Goal: Use online tool/utility

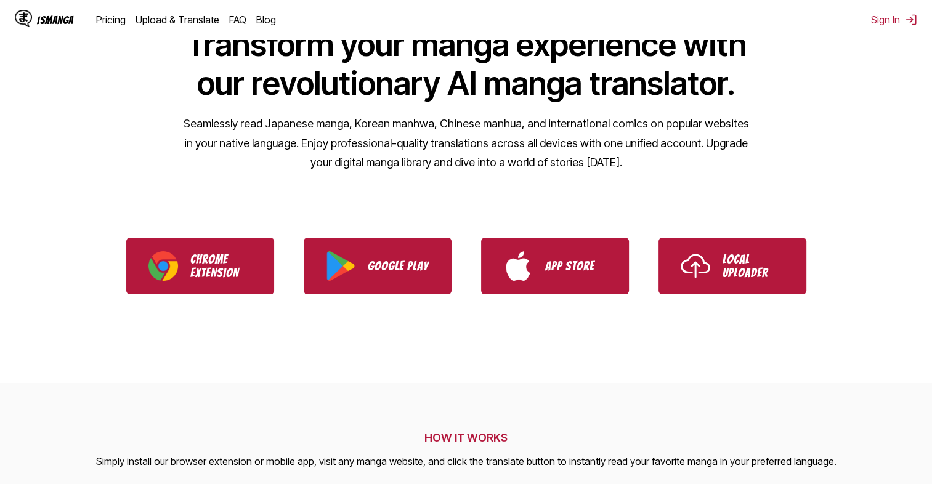
scroll to position [143, 0]
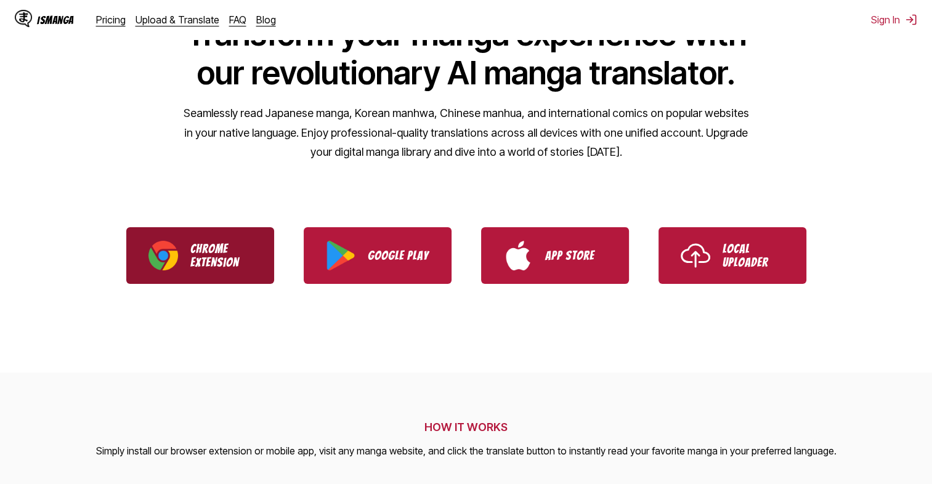
click at [170, 246] on img "Download IsManga Chrome Extension" at bounding box center [163, 256] width 30 height 30
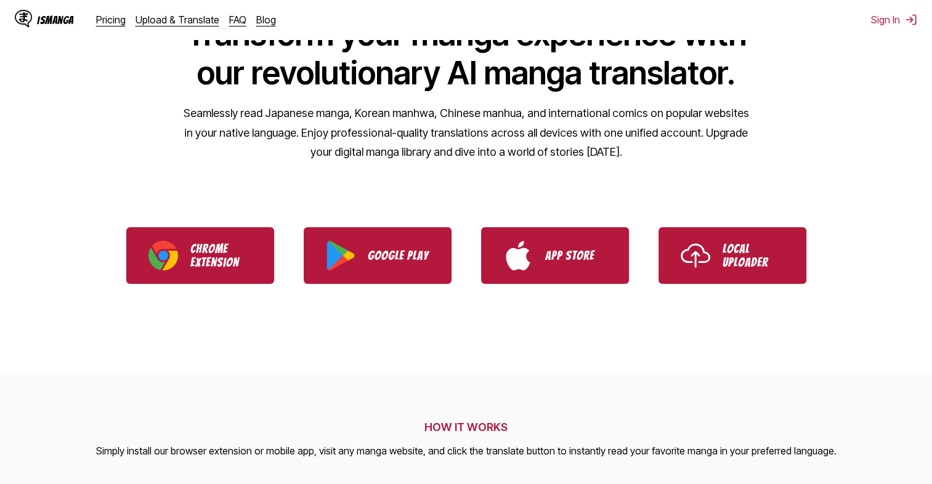
drag, startPoint x: 716, startPoint y: 251, endPoint x: 754, endPoint y: 142, distance: 116.0
click at [716, 252] on link "Local Uploader" at bounding box center [732, 255] width 148 height 57
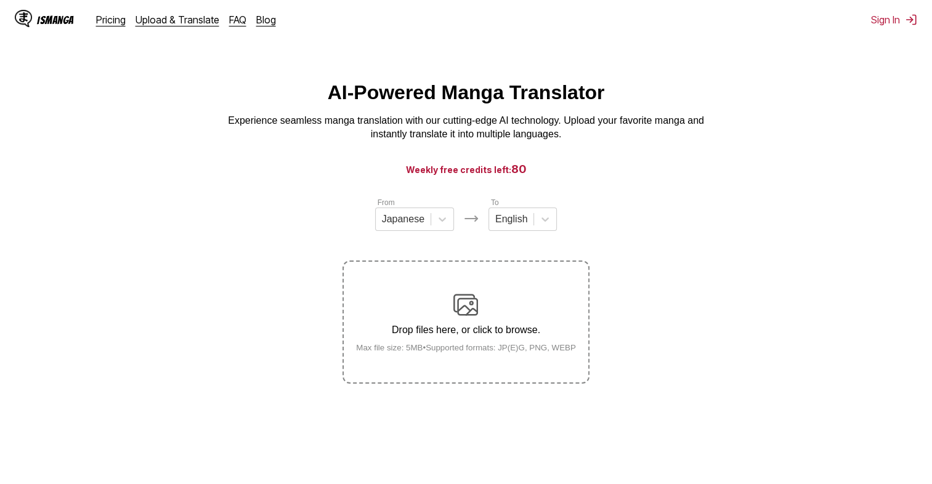
click at [442, 289] on label "Drop files here, or click to browse. Max file size: 5MB • Supported formats: JP…" at bounding box center [466, 322] width 244 height 121
click at [0, 0] on input "Drop files here, or click to browse. Max file size: 5MB • Supported formats: JP…" at bounding box center [0, 0] width 0 height 0
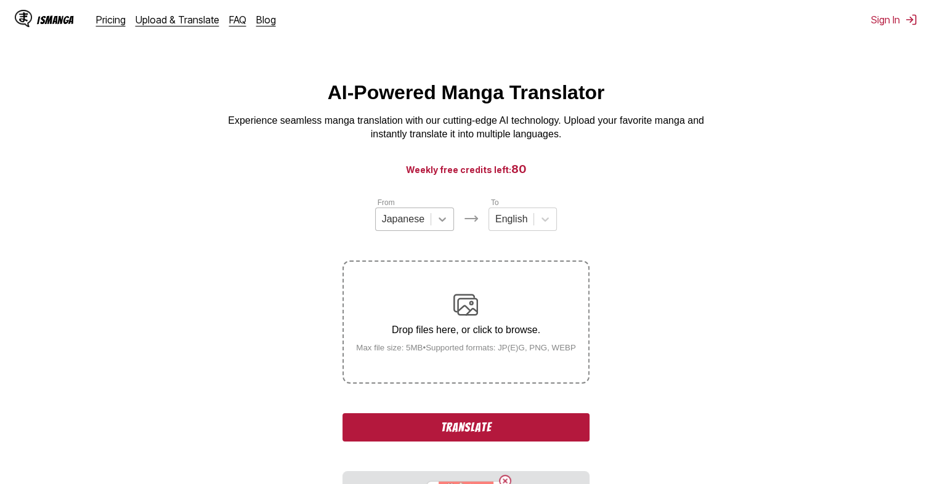
click at [436, 220] on icon at bounding box center [442, 219] width 12 height 12
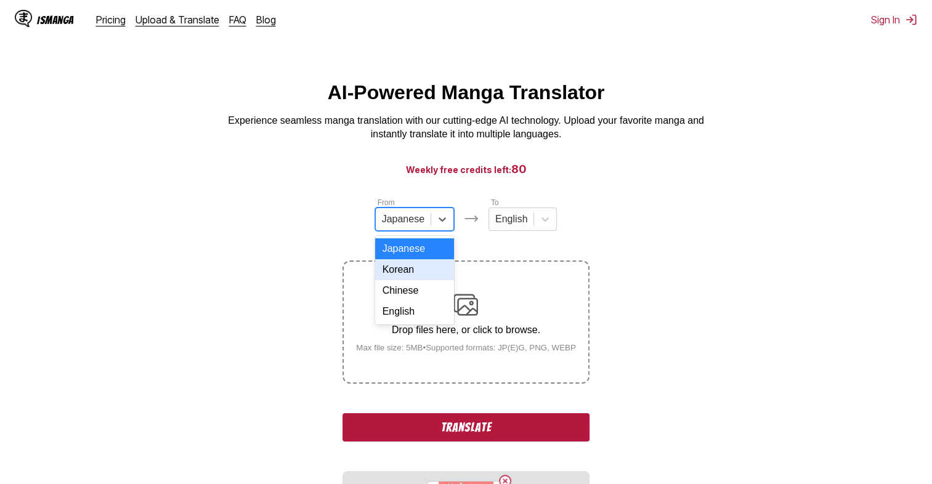
click at [420, 280] on div "Korean" at bounding box center [414, 269] width 79 height 21
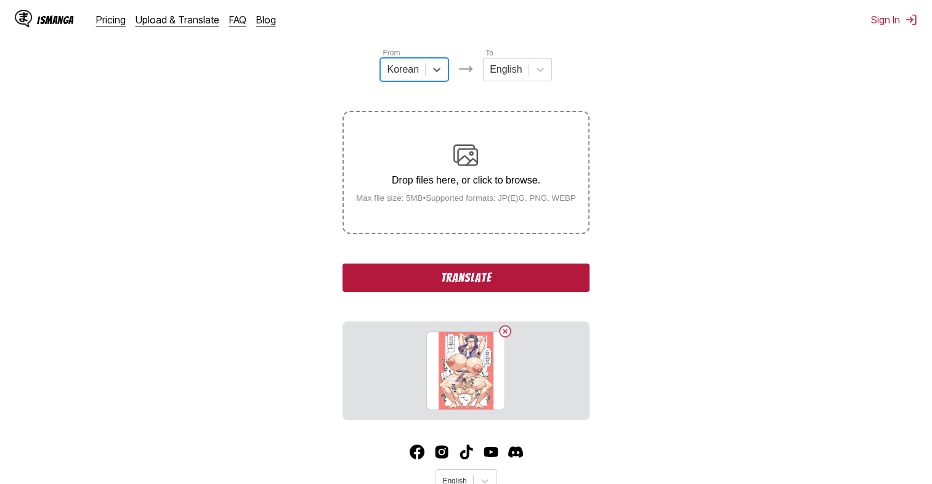
scroll to position [164, 0]
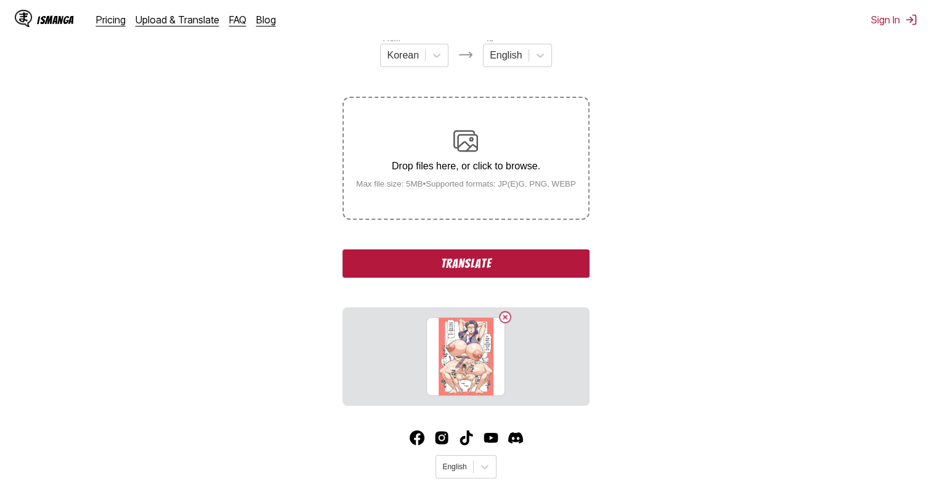
click at [484, 281] on div "From Korean To English Drop files here, or click to browse. Max file size: 5MB …" at bounding box center [465, 219] width 246 height 373
click at [486, 270] on button "Translate" at bounding box center [465, 263] width 246 height 28
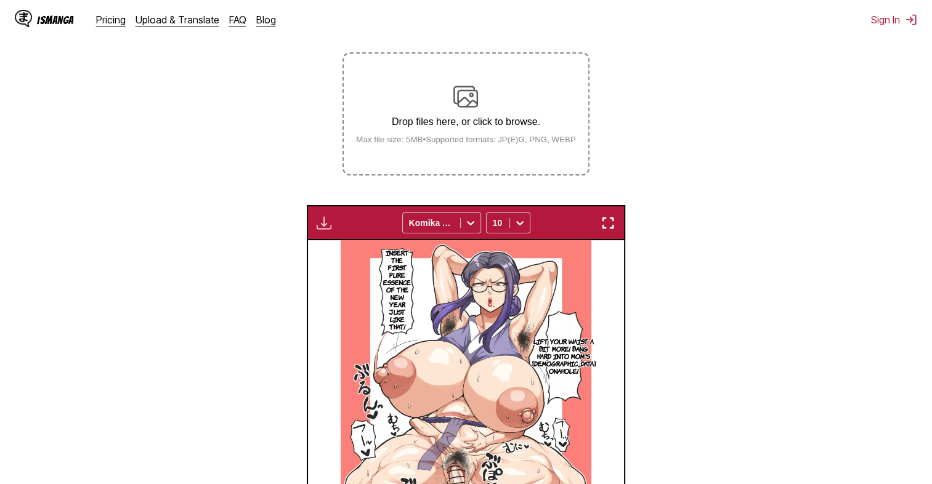
scroll to position [203, 0]
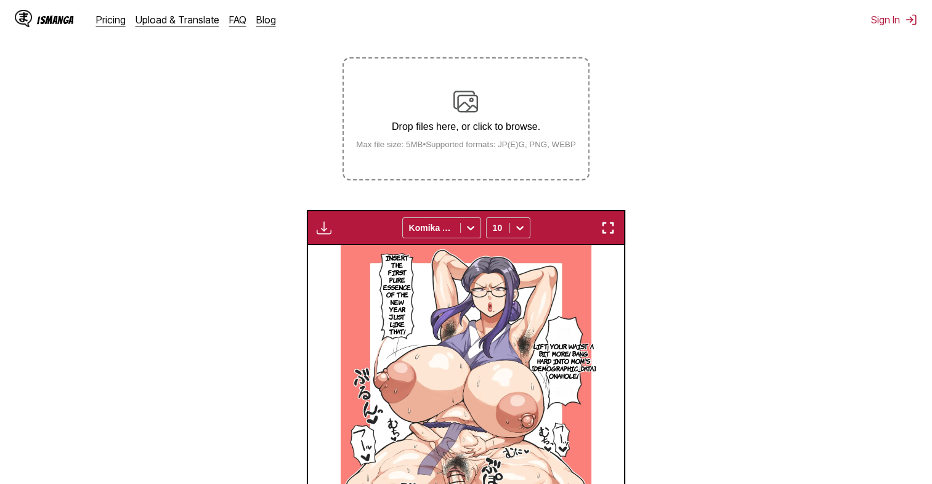
click at [472, 131] on p "Drop files here, or click to browse." at bounding box center [466, 126] width 240 height 11
click at [0, 0] on input "Drop files here, or click to browse. Max file size: 5MB • Supported formats: JP…" at bounding box center [0, 0] width 0 height 0
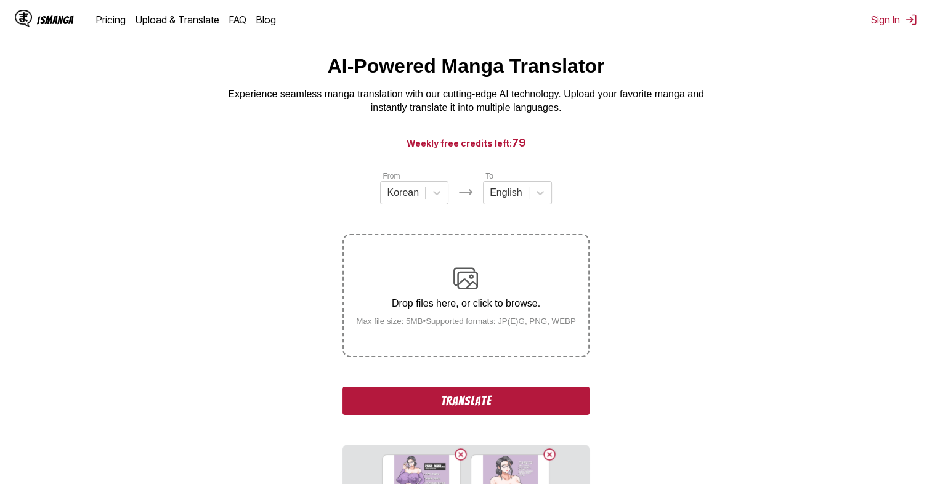
scroll to position [143, 0]
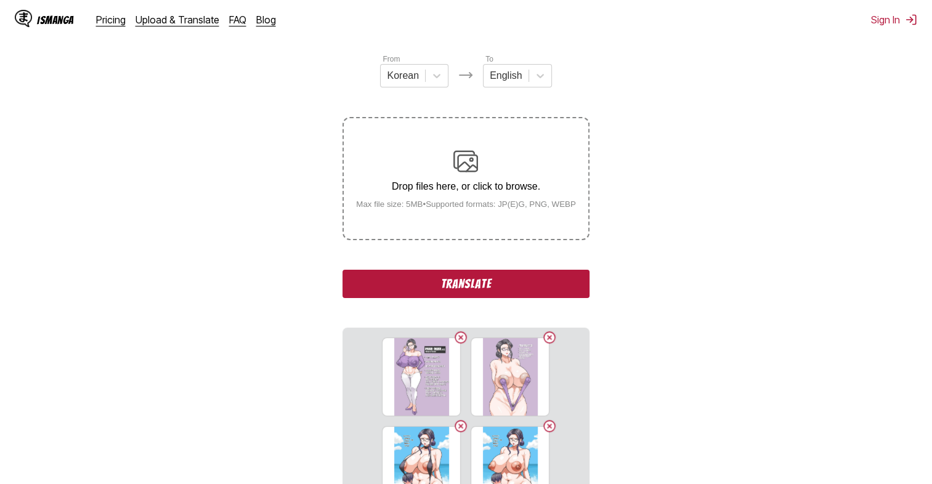
click at [523, 284] on button "Translate" at bounding box center [465, 284] width 246 height 28
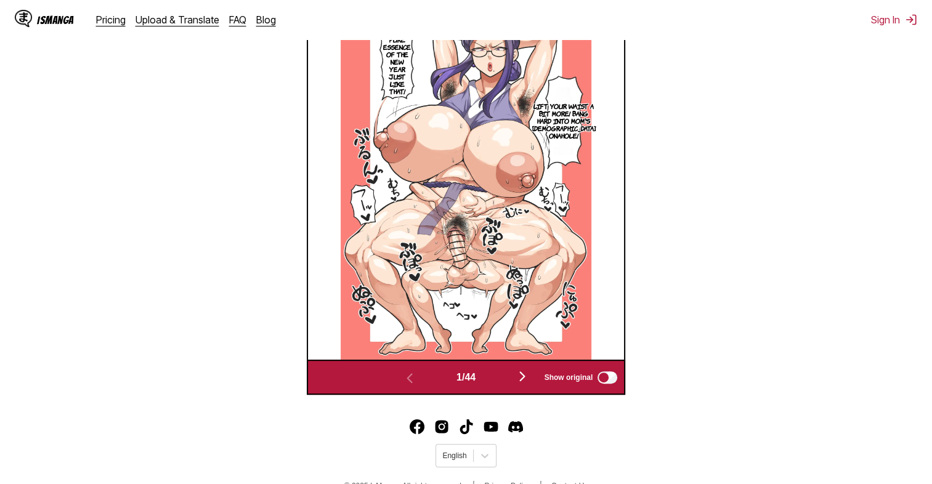
scroll to position [453, 0]
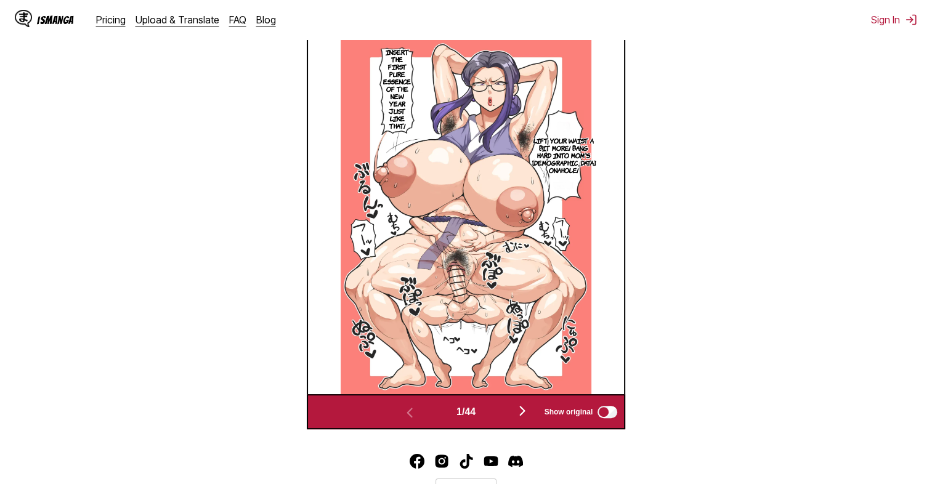
click at [528, 411] on img "button" at bounding box center [522, 410] width 15 height 15
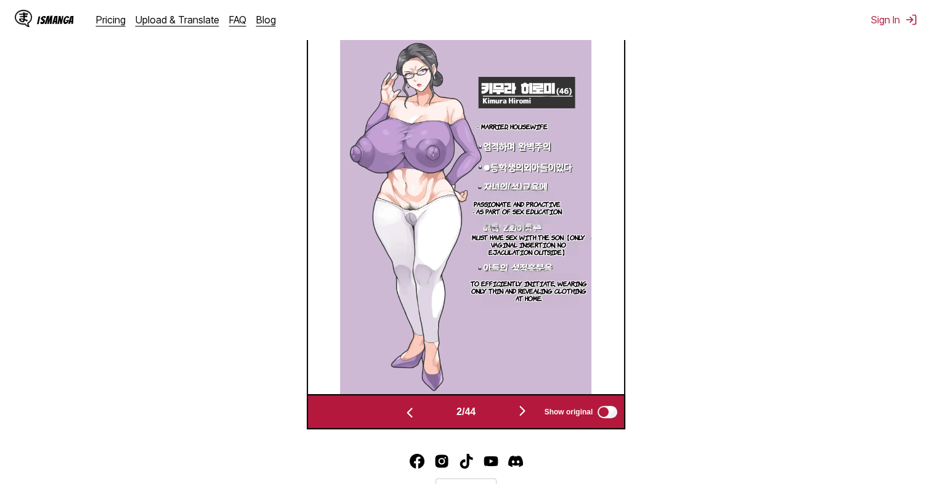
click at [526, 411] on img "button" at bounding box center [522, 410] width 15 height 15
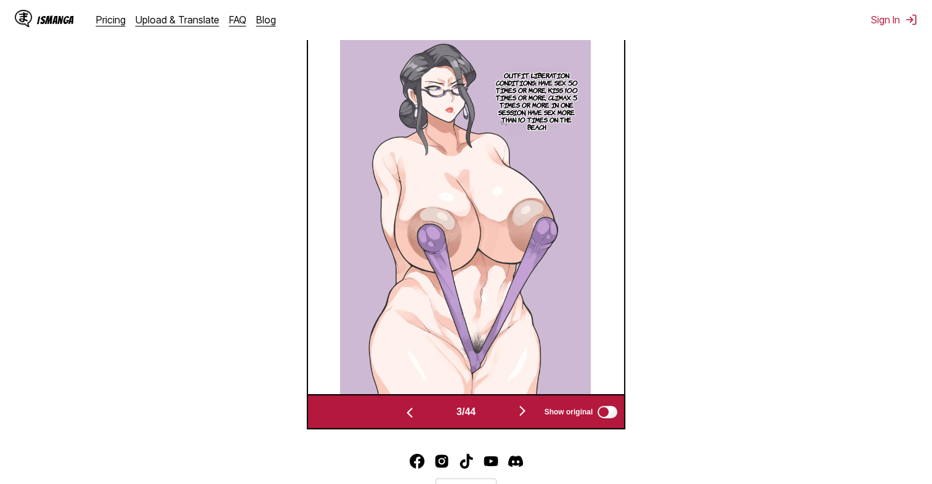
click at [526, 411] on img "button" at bounding box center [522, 410] width 15 height 15
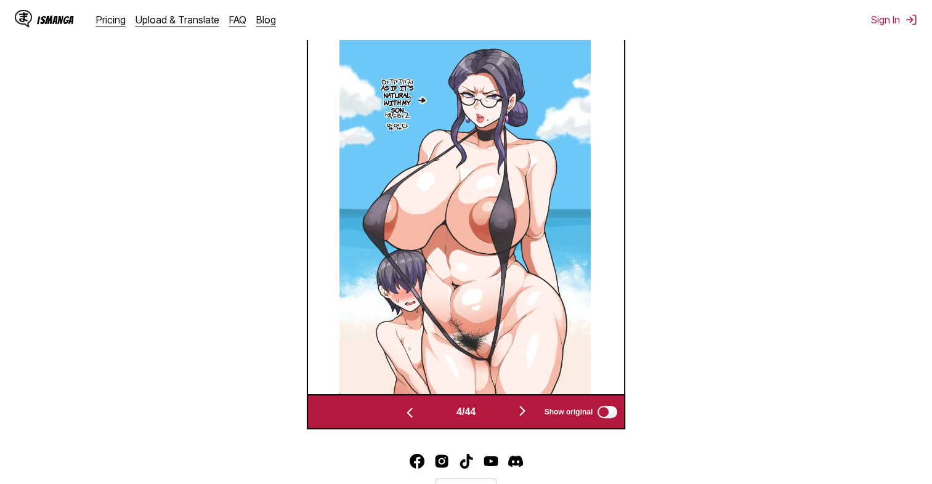
click at [526, 411] on img "button" at bounding box center [522, 410] width 15 height 15
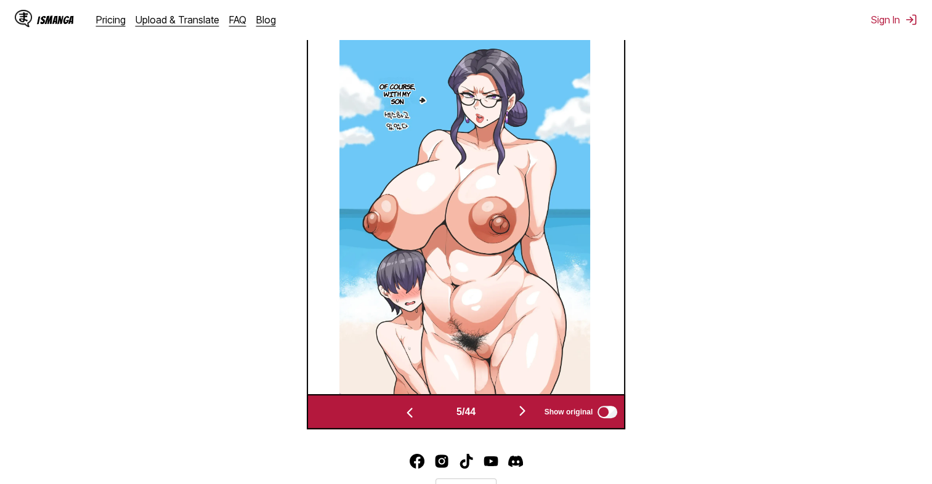
click at [526, 411] on img "button" at bounding box center [522, 410] width 15 height 15
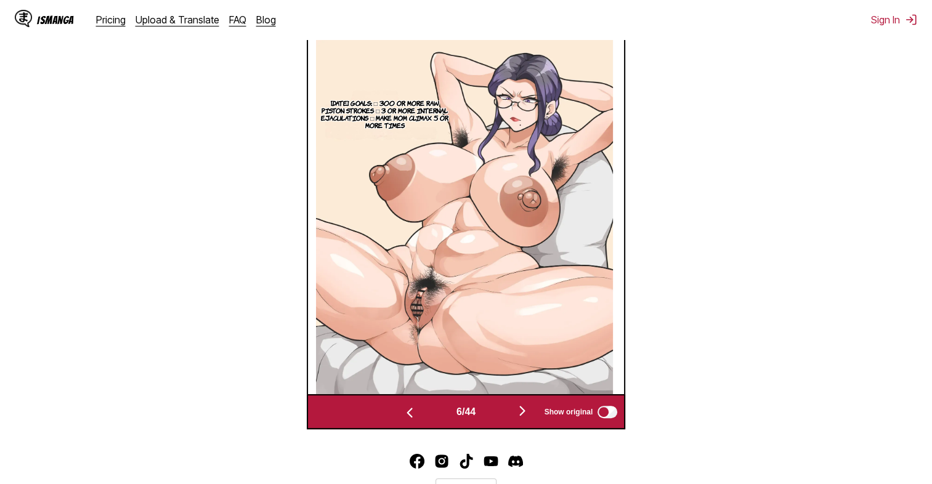
click at [526, 411] on img "button" at bounding box center [522, 410] width 15 height 15
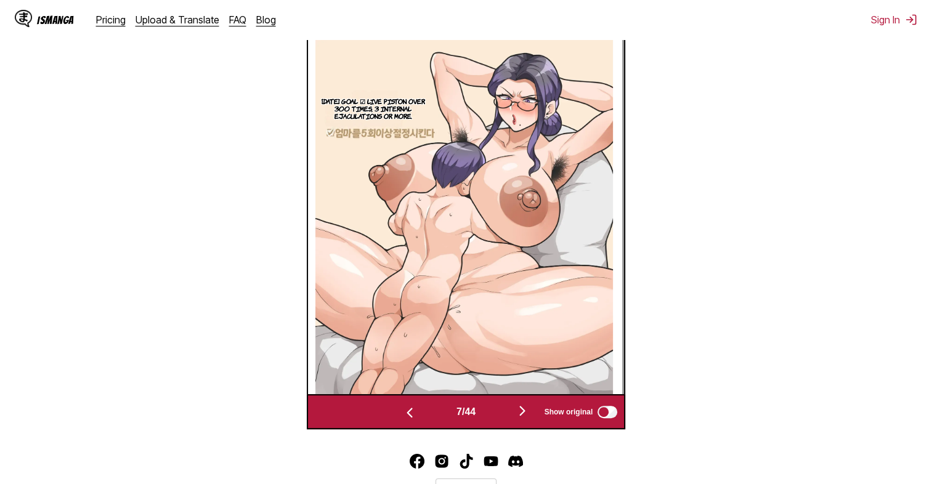
click at [526, 411] on img "button" at bounding box center [522, 410] width 15 height 15
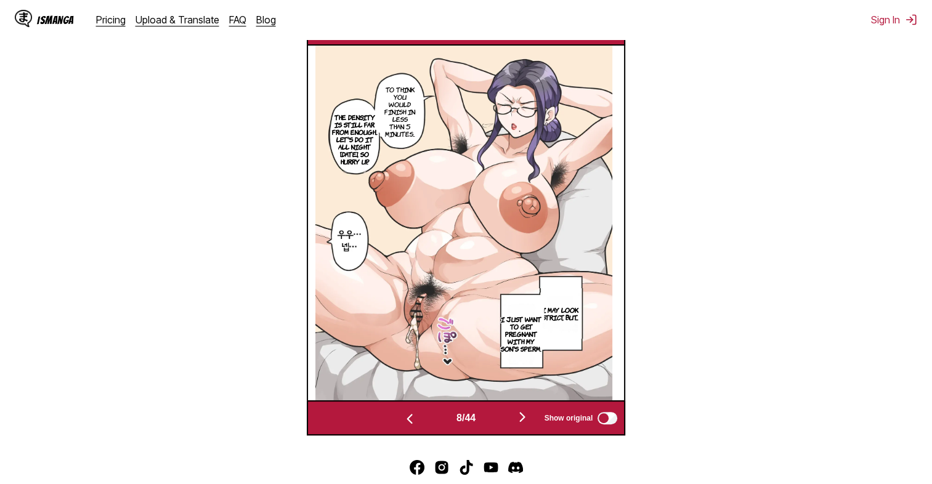
scroll to position [451, 0]
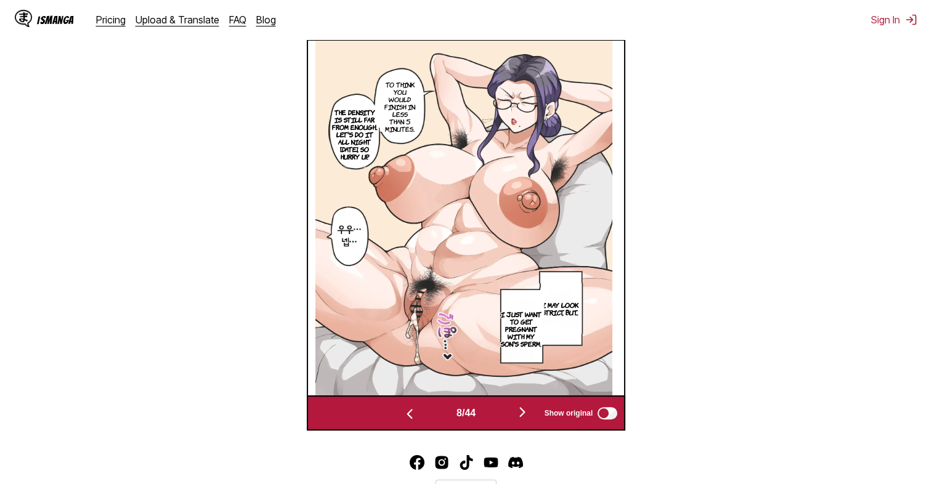
click at [527, 416] on img "button" at bounding box center [522, 412] width 15 height 15
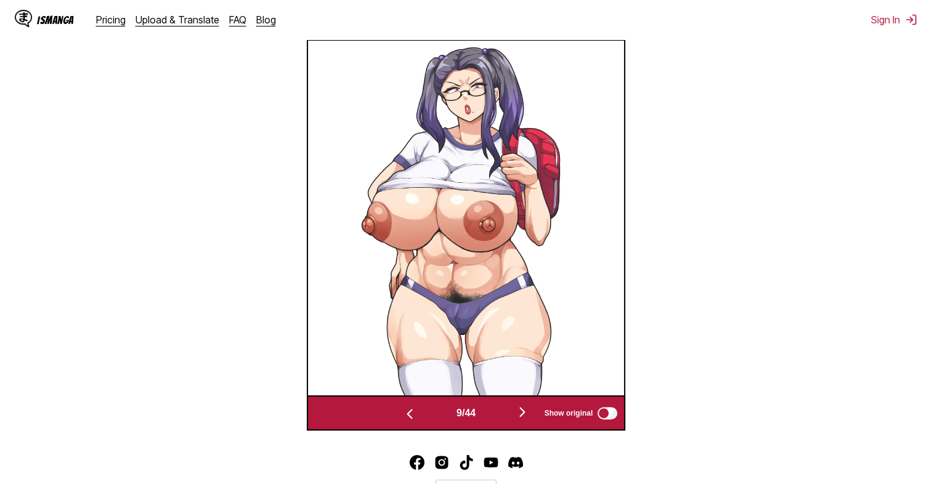
click at [527, 416] on img "button" at bounding box center [522, 412] width 15 height 15
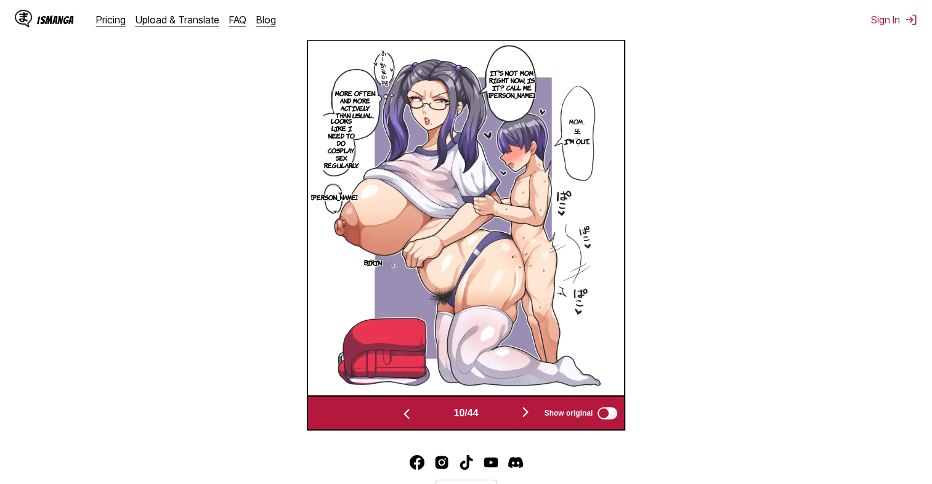
click at [527, 416] on img "button" at bounding box center [525, 412] width 15 height 15
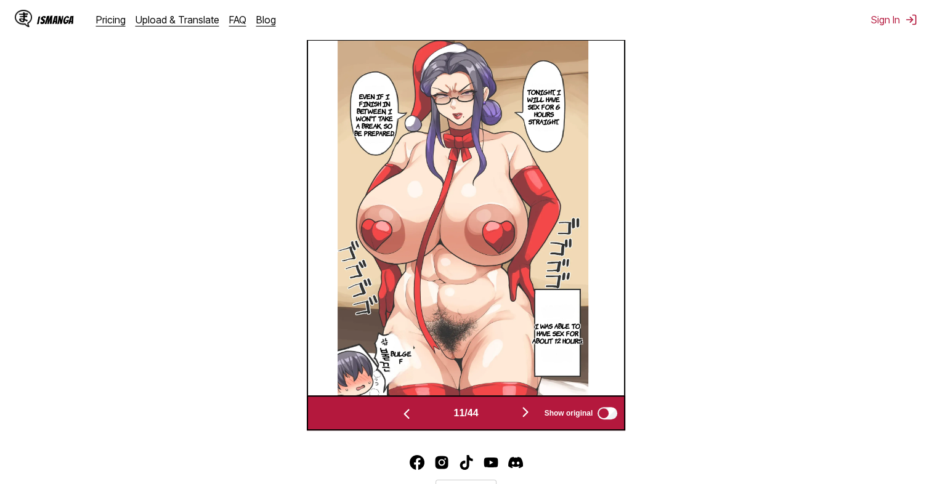
click at [527, 416] on img "button" at bounding box center [525, 412] width 15 height 15
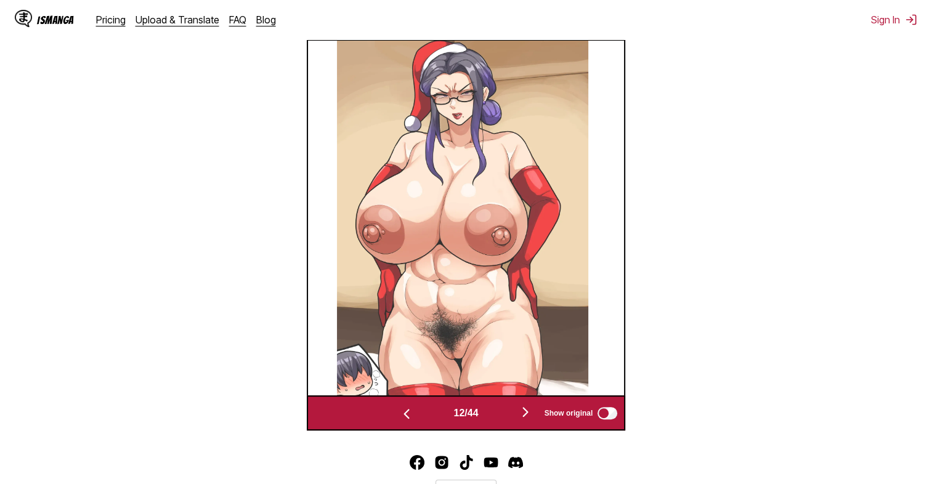
click at [527, 416] on img "button" at bounding box center [525, 412] width 15 height 15
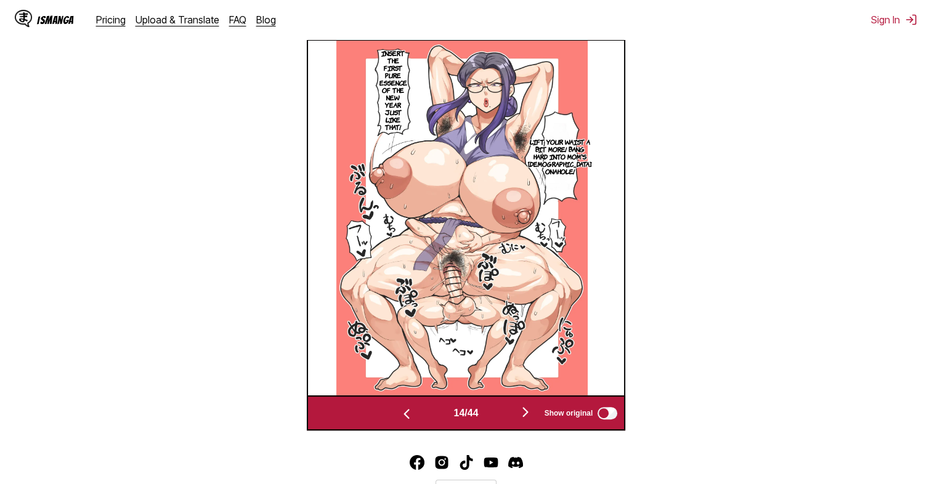
click at [527, 416] on img "button" at bounding box center [525, 412] width 15 height 15
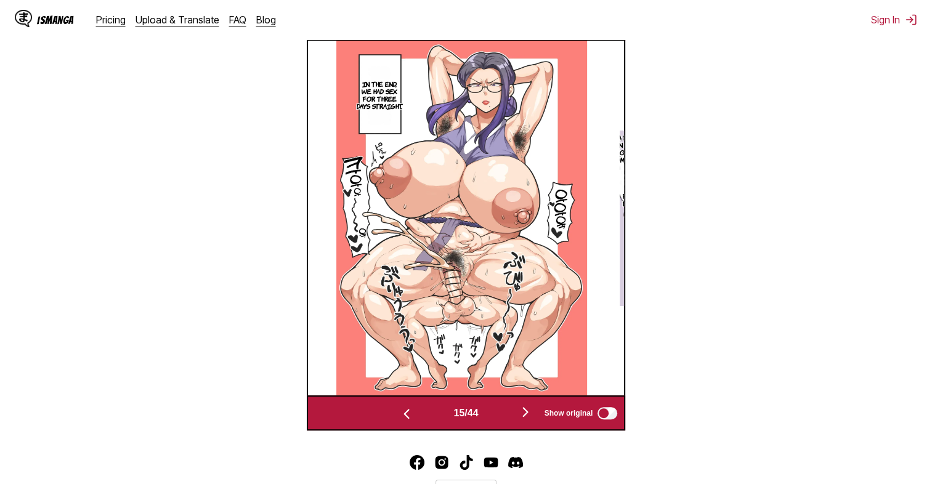
click at [527, 416] on img "button" at bounding box center [525, 412] width 15 height 15
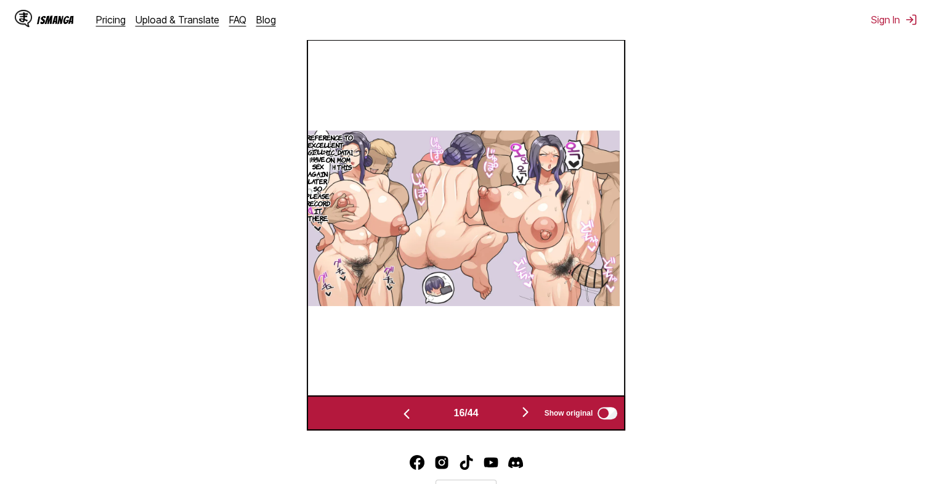
click at [527, 416] on img "button" at bounding box center [525, 412] width 15 height 15
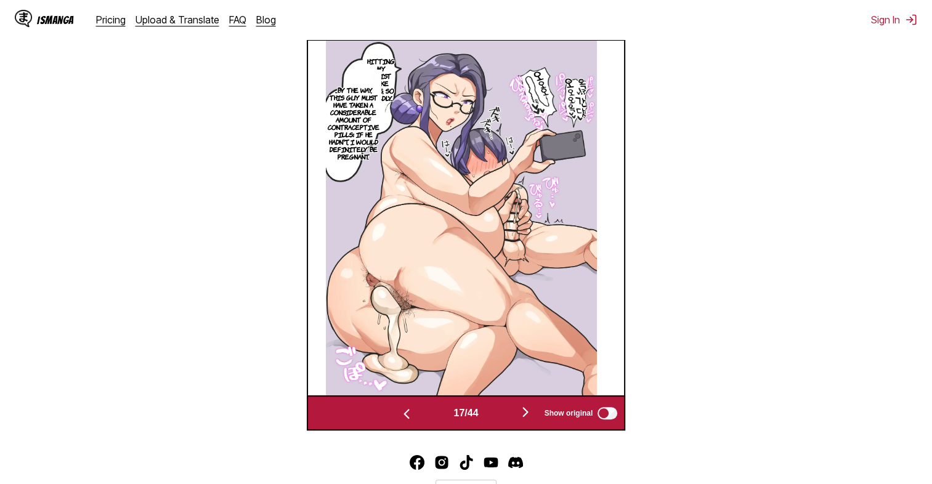
click at [527, 416] on img "button" at bounding box center [525, 412] width 15 height 15
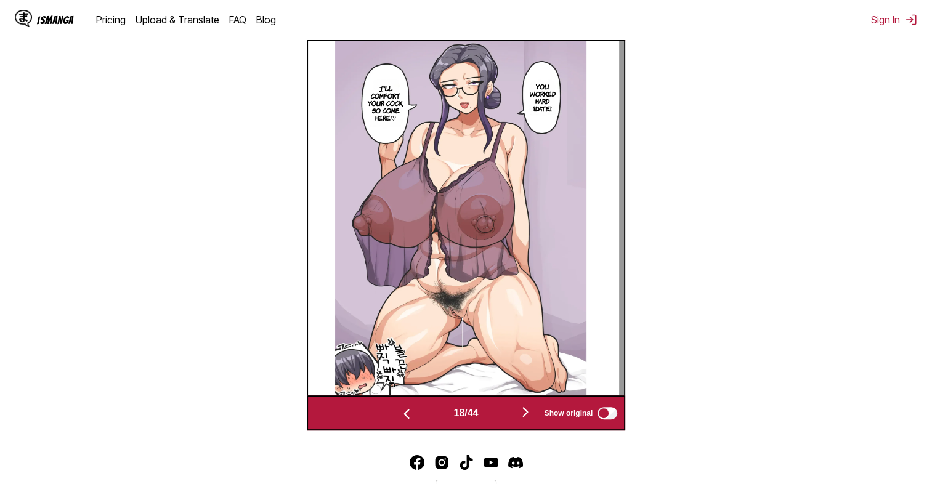
click at [527, 416] on img "button" at bounding box center [525, 412] width 15 height 15
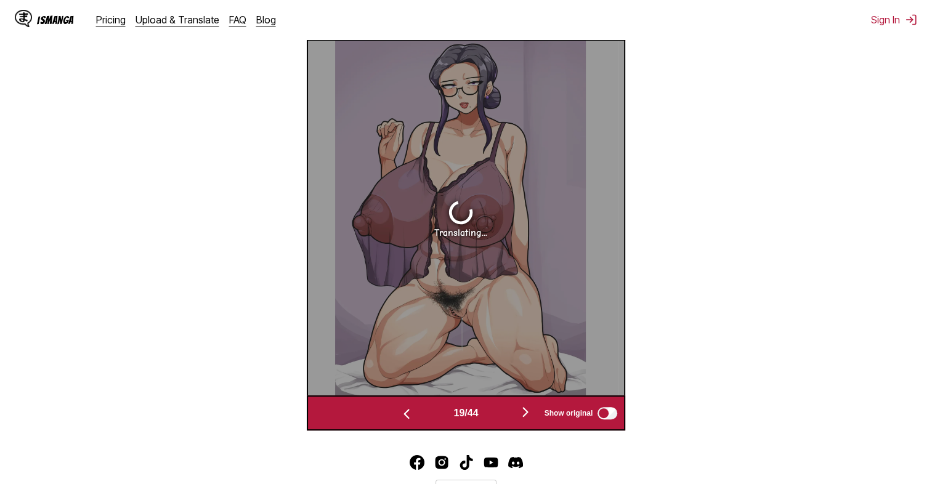
click at [531, 415] on img "button" at bounding box center [525, 412] width 15 height 15
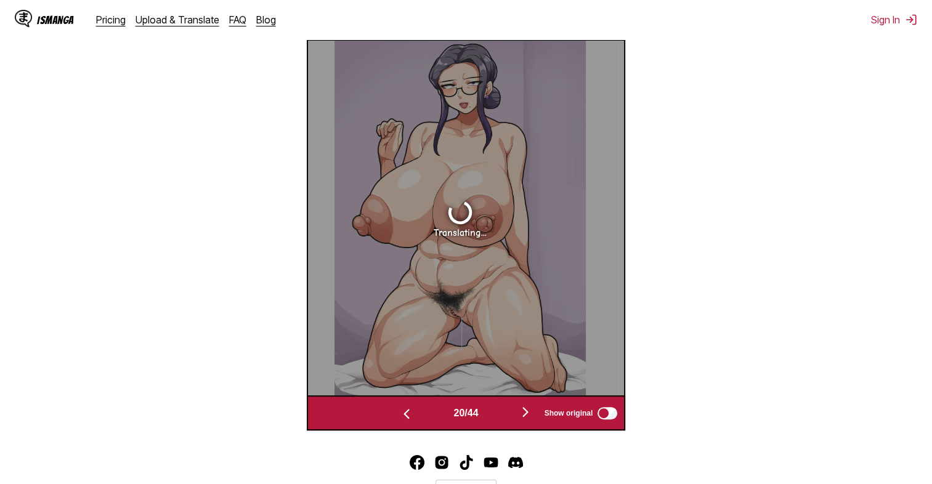
click at [531, 415] on img "button" at bounding box center [525, 412] width 15 height 15
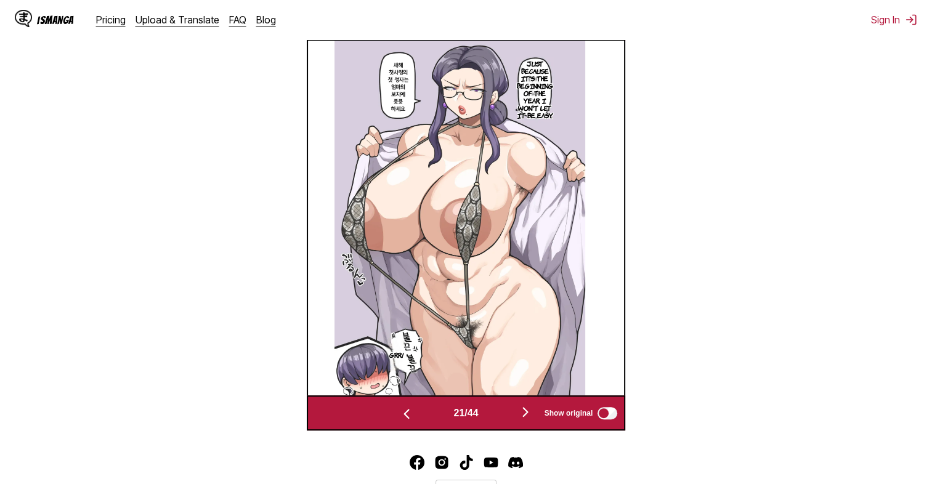
click at [583, 166] on img at bounding box center [459, 218] width 251 height 355
click at [525, 410] on img "button" at bounding box center [525, 412] width 15 height 15
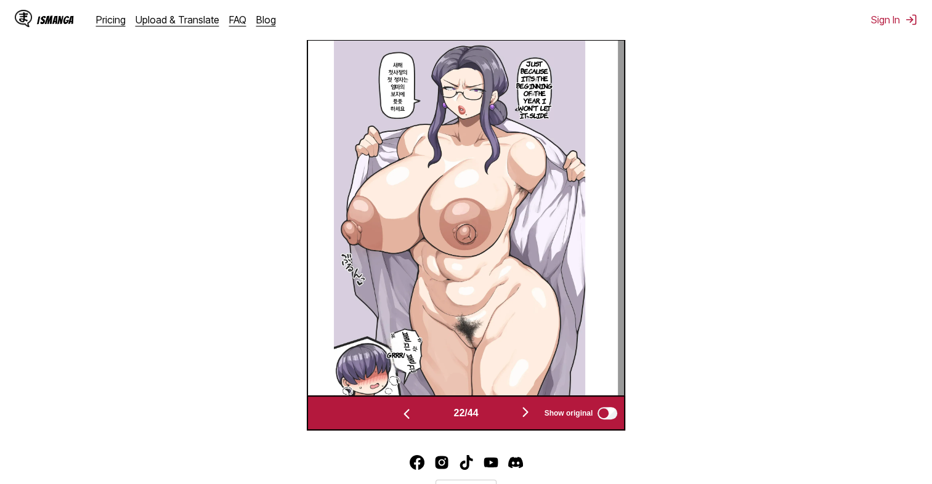
click at [525, 410] on img "button" at bounding box center [525, 412] width 15 height 15
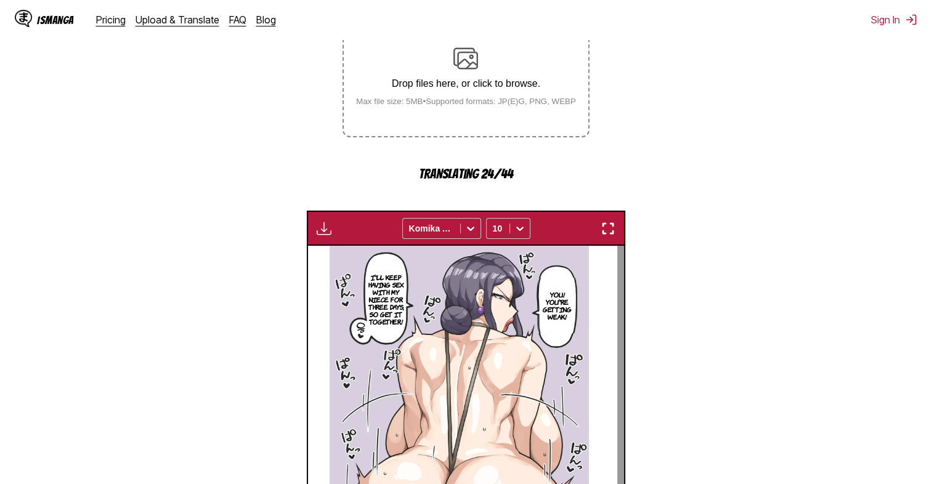
scroll to position [451, 0]
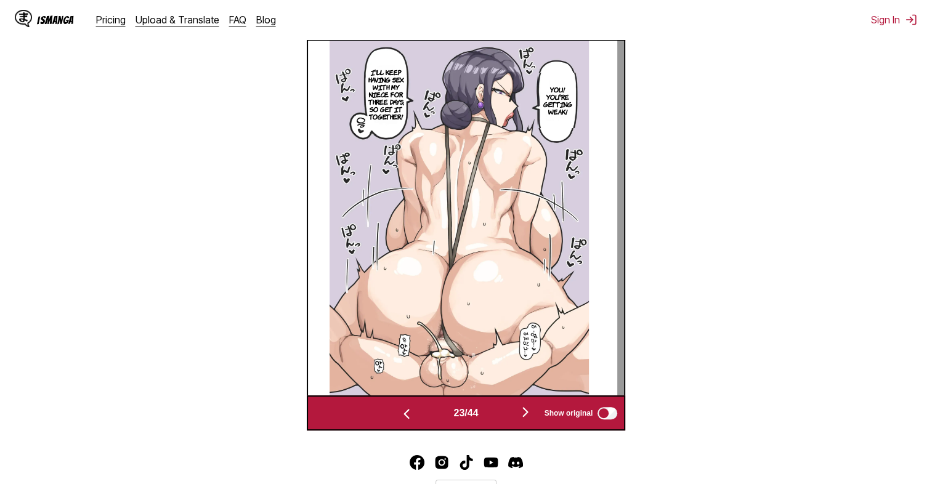
click at [529, 411] on img "button" at bounding box center [525, 412] width 15 height 15
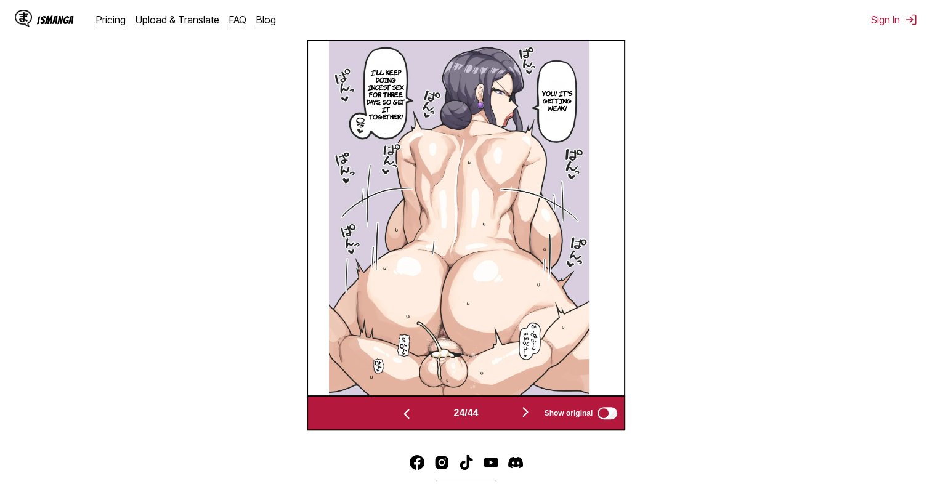
click at [527, 411] on img "button" at bounding box center [525, 412] width 15 height 15
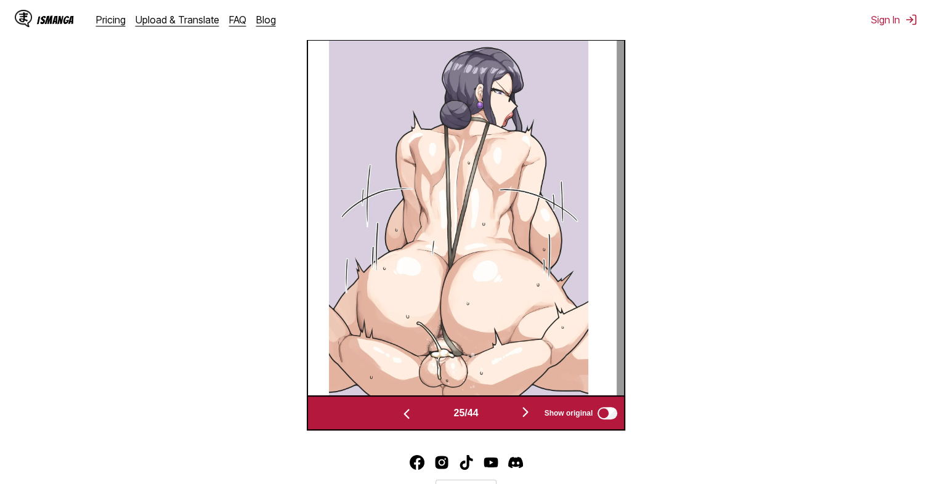
click at [523, 411] on img "button" at bounding box center [525, 412] width 15 height 15
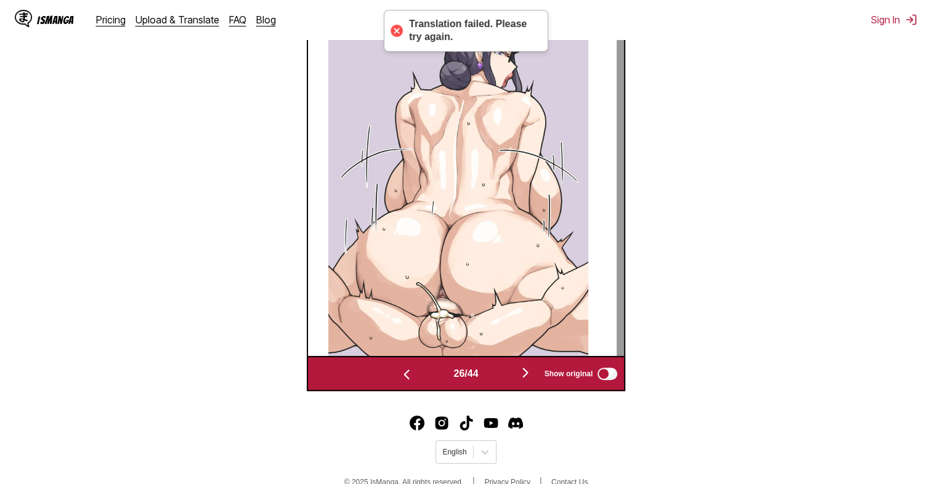
scroll to position [493, 0]
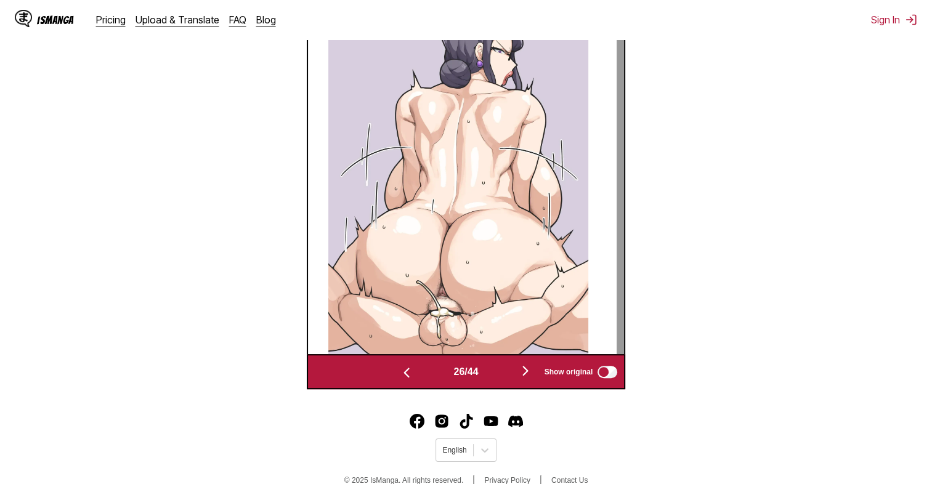
click at [515, 369] on button "button" at bounding box center [525, 372] width 74 height 18
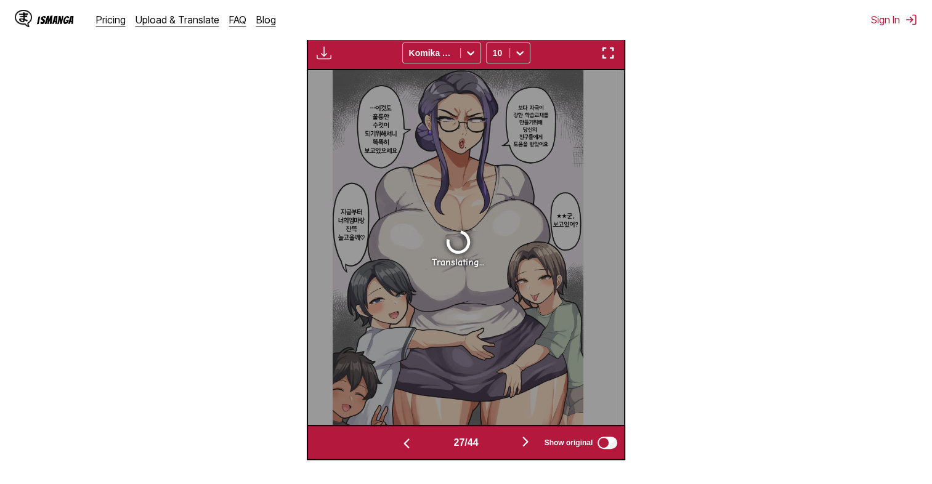
scroll to position [410, 0]
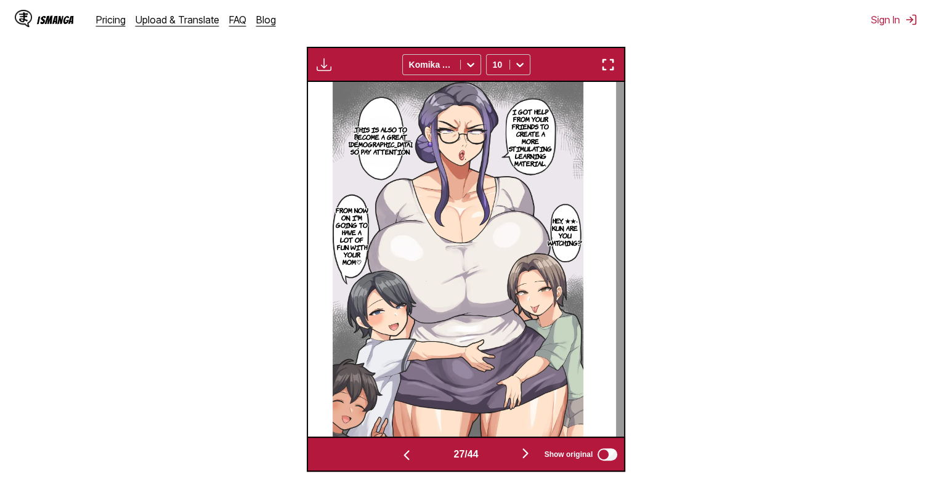
click at [552, 166] on p "I got help from your friends to create a more stimulating learning material." at bounding box center [529, 137] width 49 height 64
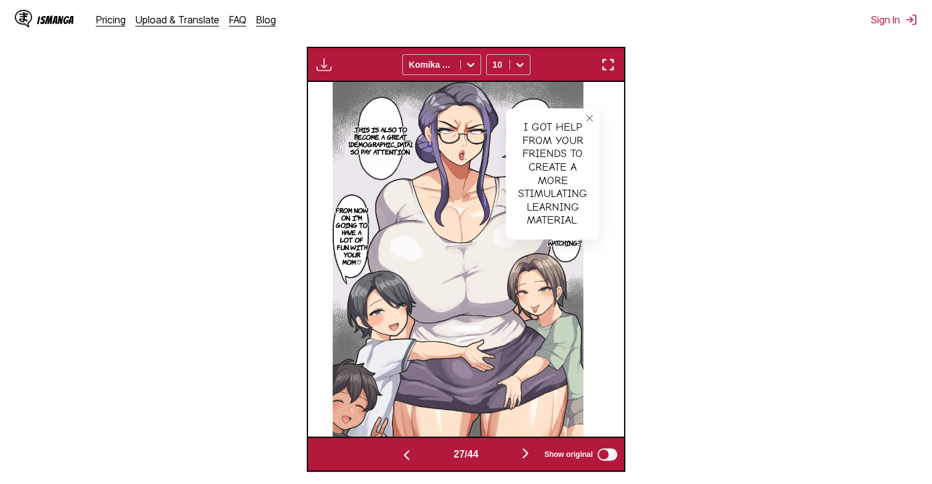
click at [594, 118] on icon "close-tooltip" at bounding box center [589, 118] width 9 height 9
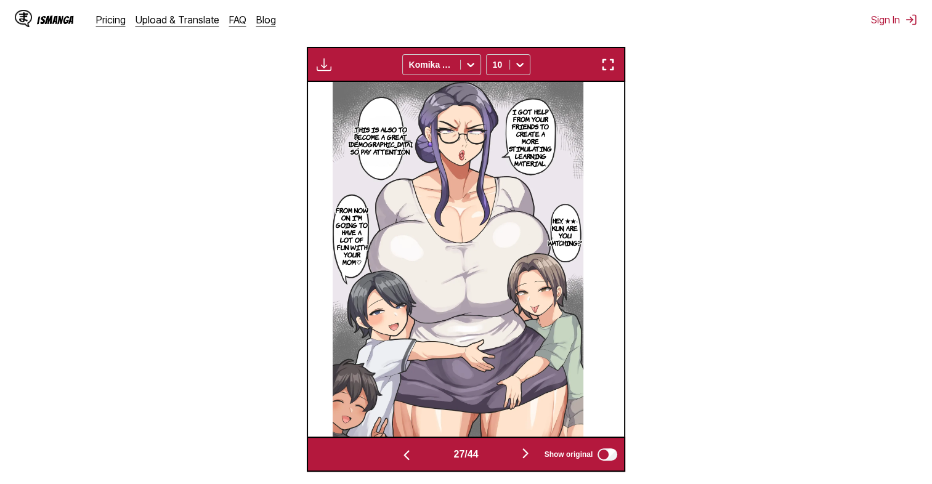
click at [547, 201] on img at bounding box center [457, 259] width 251 height 355
click at [531, 458] on img "button" at bounding box center [525, 453] width 15 height 15
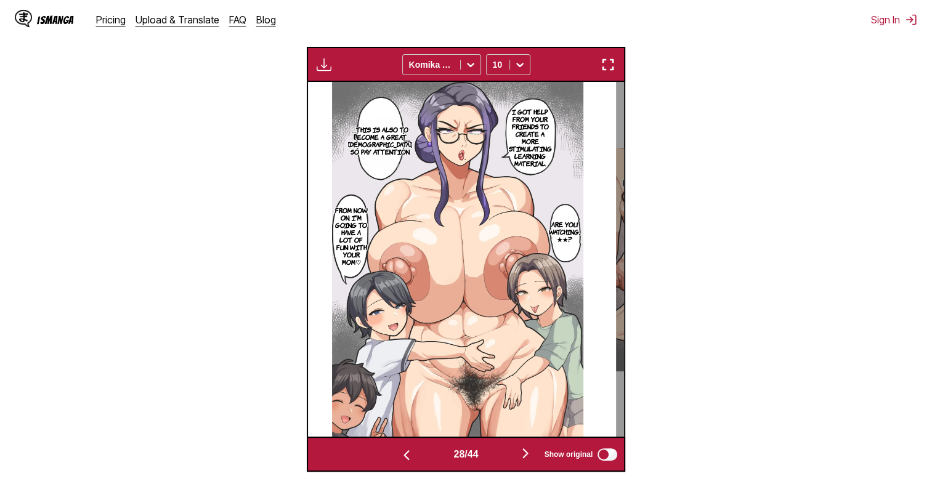
click at [531, 458] on img "button" at bounding box center [525, 453] width 15 height 15
